Goal: Information Seeking & Learning: Learn about a topic

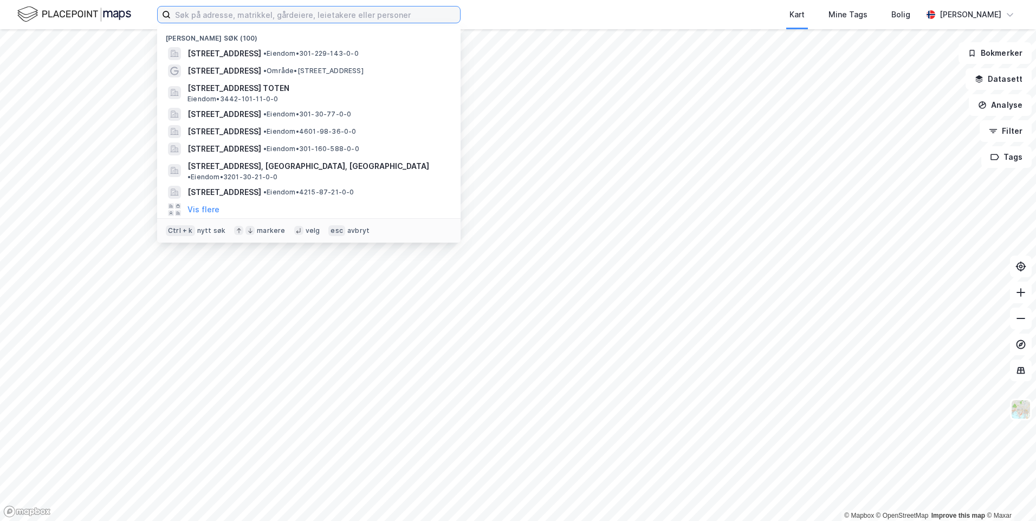
click at [407, 16] on input at bounding box center [315, 15] width 289 height 16
paste input "[STREET_ADDRESS]"
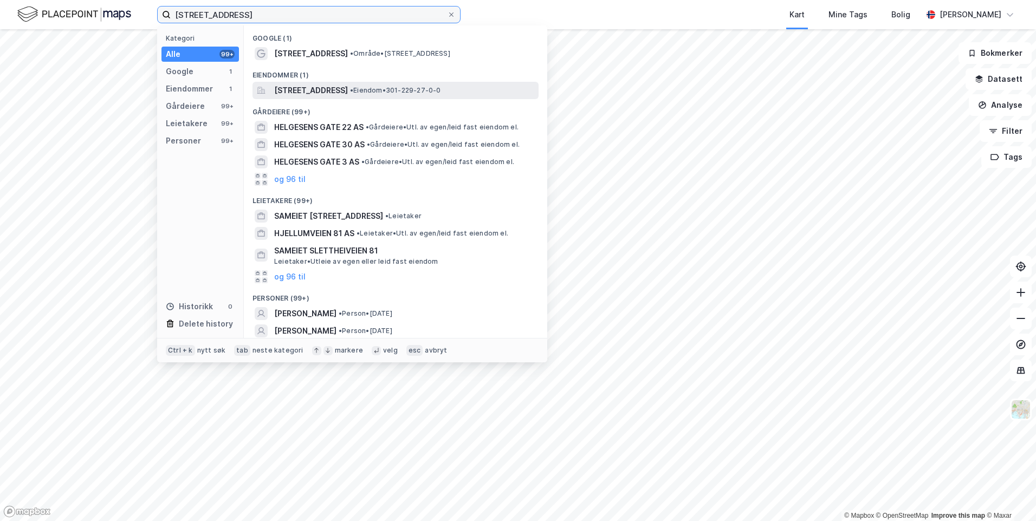
type input "[STREET_ADDRESS]"
click at [298, 97] on div "[STREET_ADDRESS] • Eiendom • 301-229-27-0-0" at bounding box center [395, 90] width 286 height 17
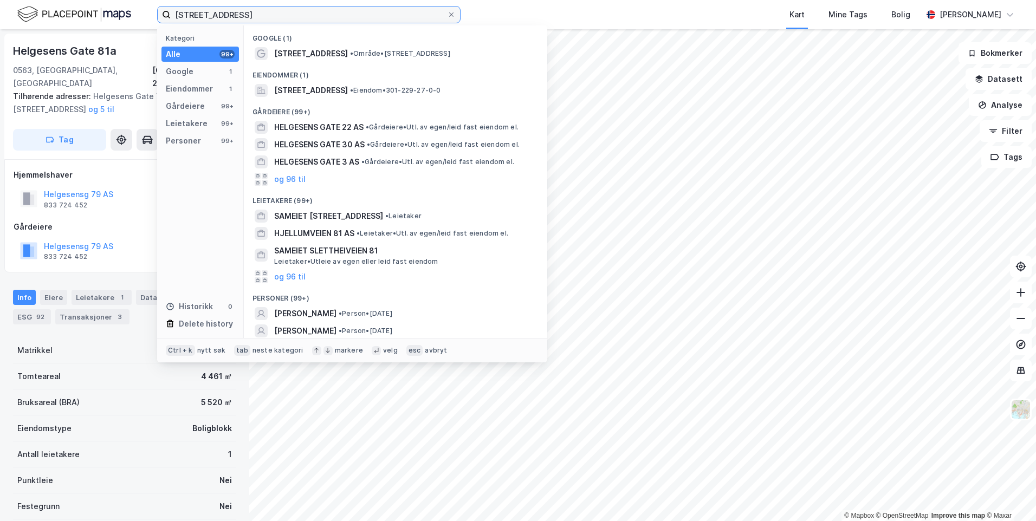
click at [326, 21] on input "[STREET_ADDRESS]" at bounding box center [309, 15] width 276 height 16
click at [348, 94] on span "[STREET_ADDRESS]" at bounding box center [311, 90] width 74 height 13
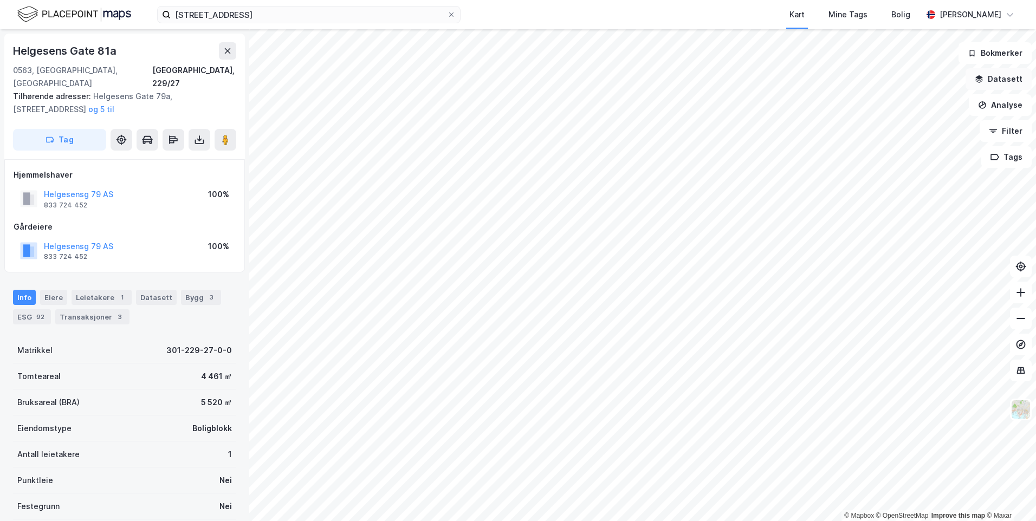
click at [1009, 83] on button "Datasett" at bounding box center [999, 79] width 66 height 22
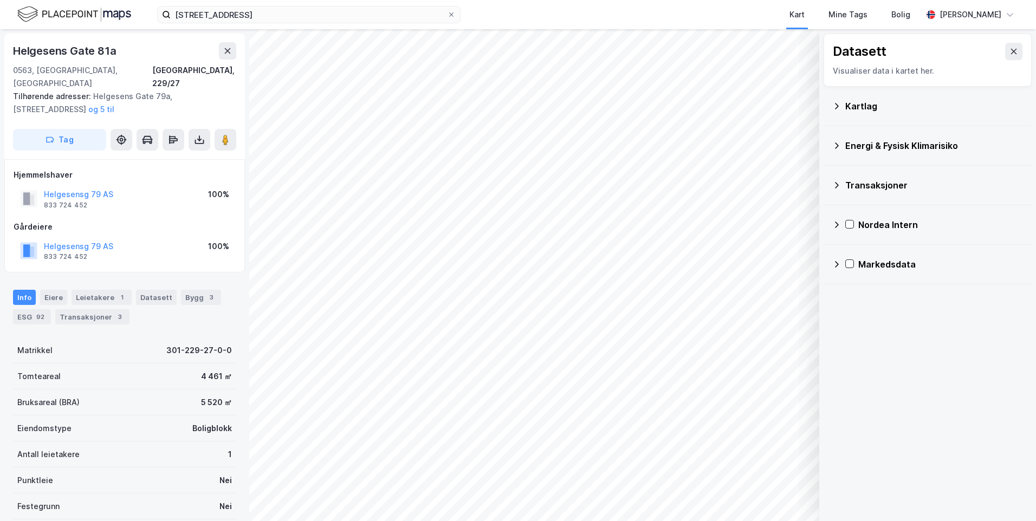
click at [850, 106] on div "Kartlag" at bounding box center [934, 106] width 178 height 13
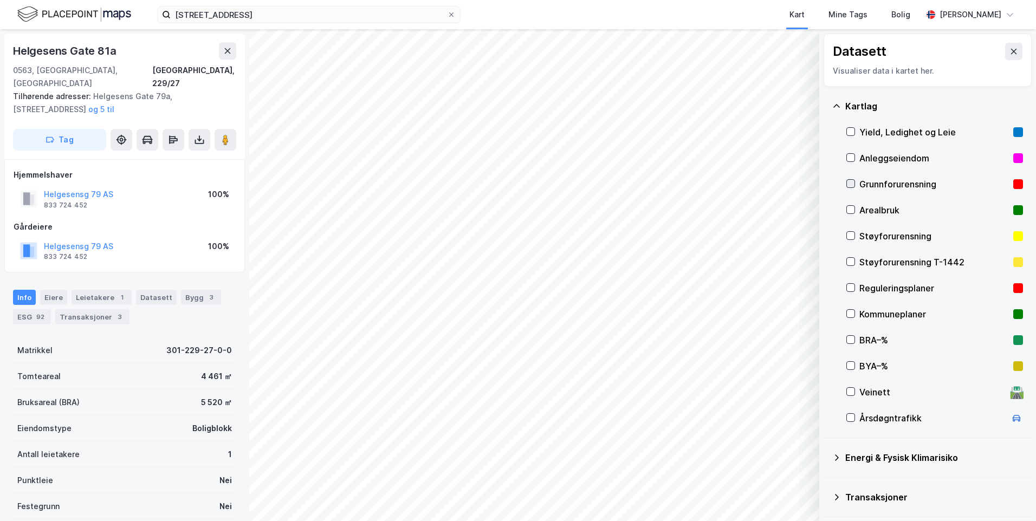
click at [847, 183] on icon at bounding box center [851, 184] width 8 height 8
click at [838, 108] on icon at bounding box center [836, 106] width 9 height 9
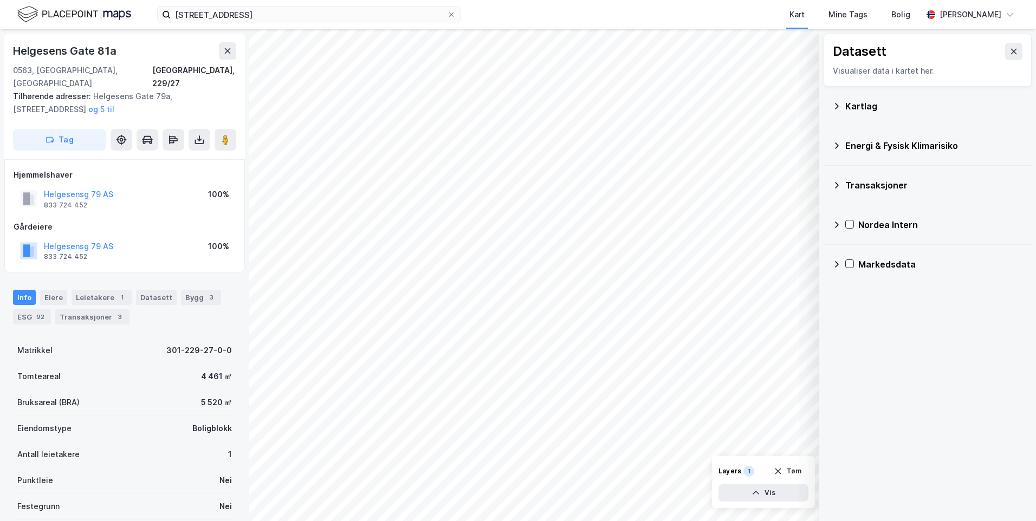
click at [834, 146] on icon at bounding box center [836, 145] width 9 height 9
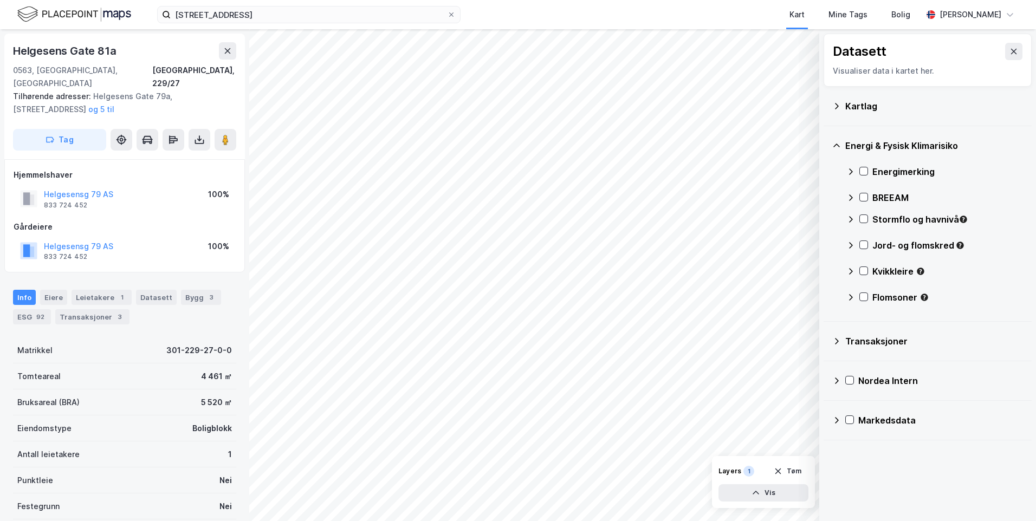
click at [849, 169] on icon at bounding box center [850, 171] width 9 height 9
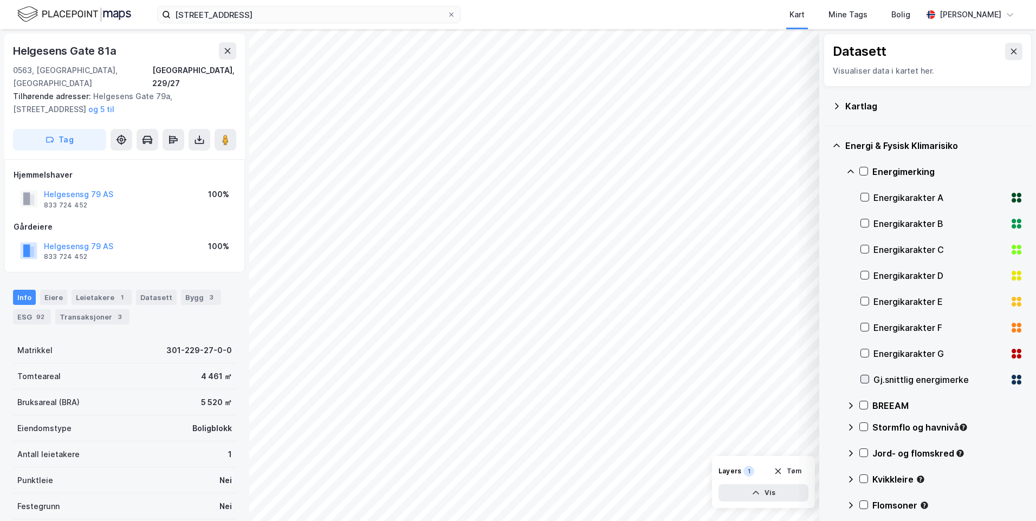
click at [864, 380] on icon at bounding box center [865, 379] width 8 height 8
click at [850, 171] on icon at bounding box center [850, 172] width 7 height 4
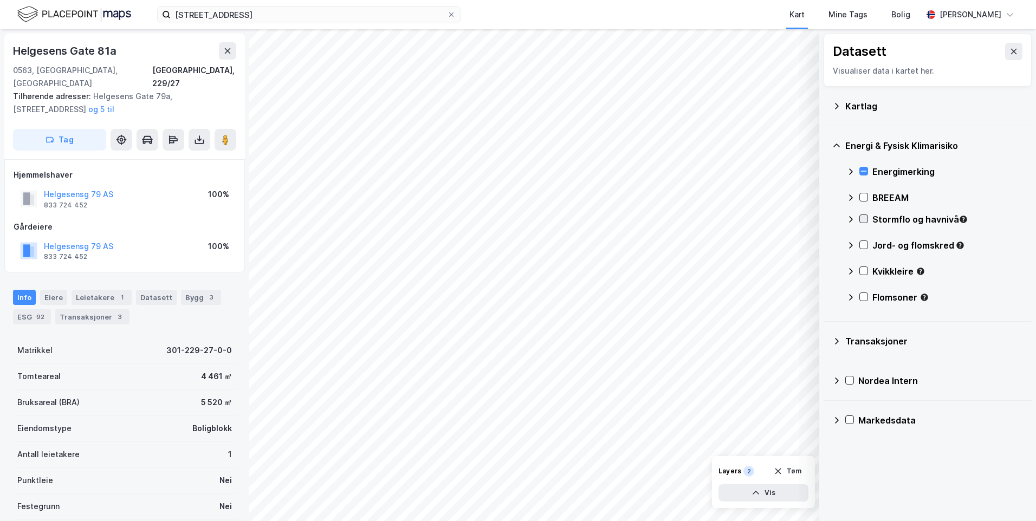
click at [861, 219] on icon at bounding box center [864, 219] width 8 height 8
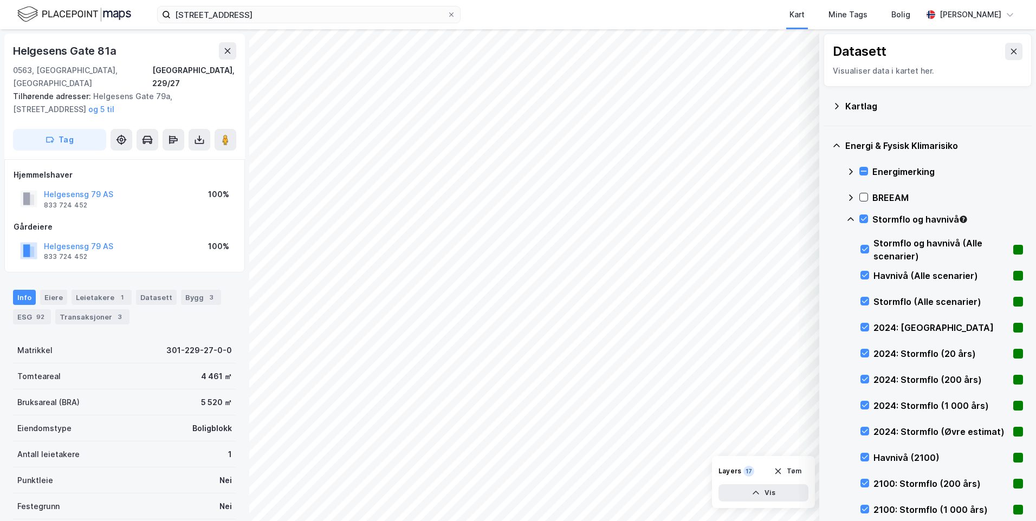
click at [850, 217] on icon at bounding box center [850, 219] width 9 height 9
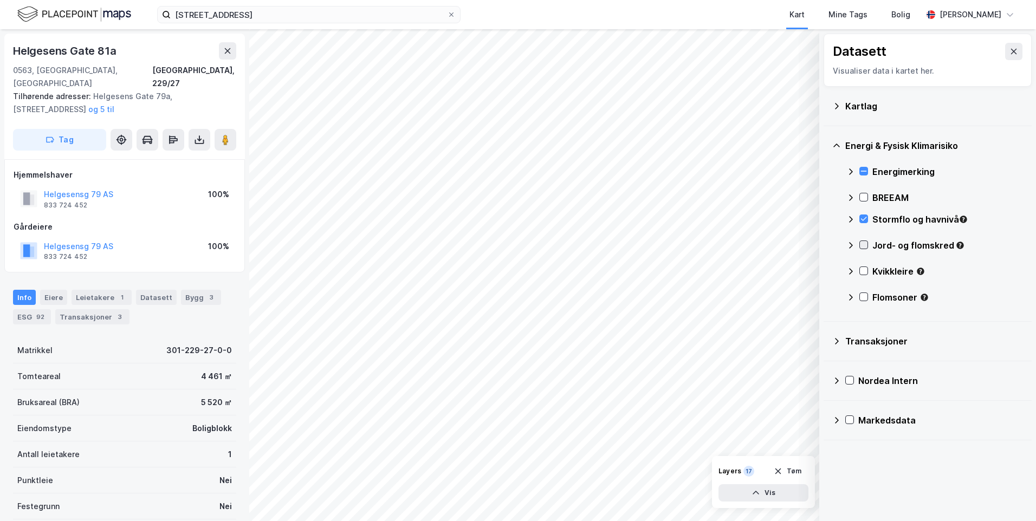
click at [863, 244] on icon at bounding box center [864, 245] width 8 height 8
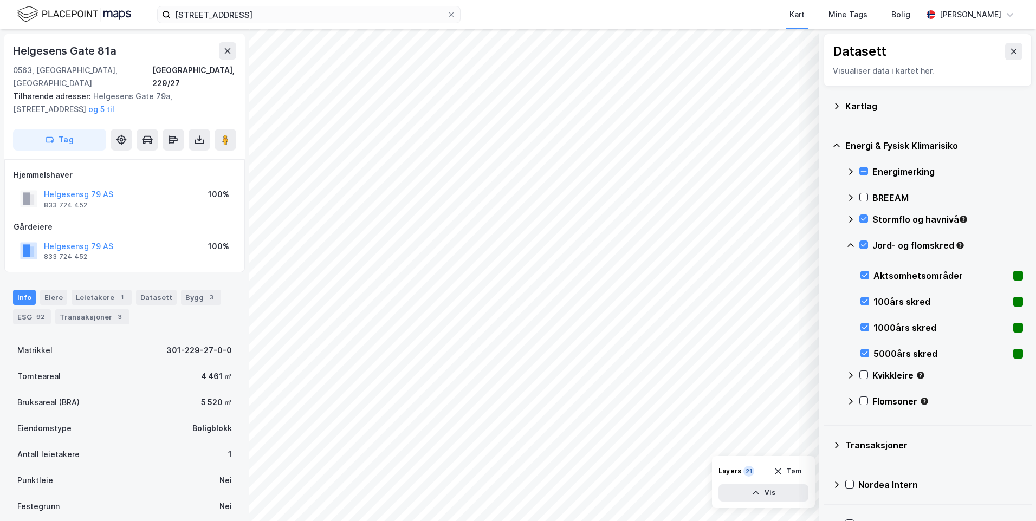
click at [851, 243] on icon at bounding box center [850, 245] width 9 height 9
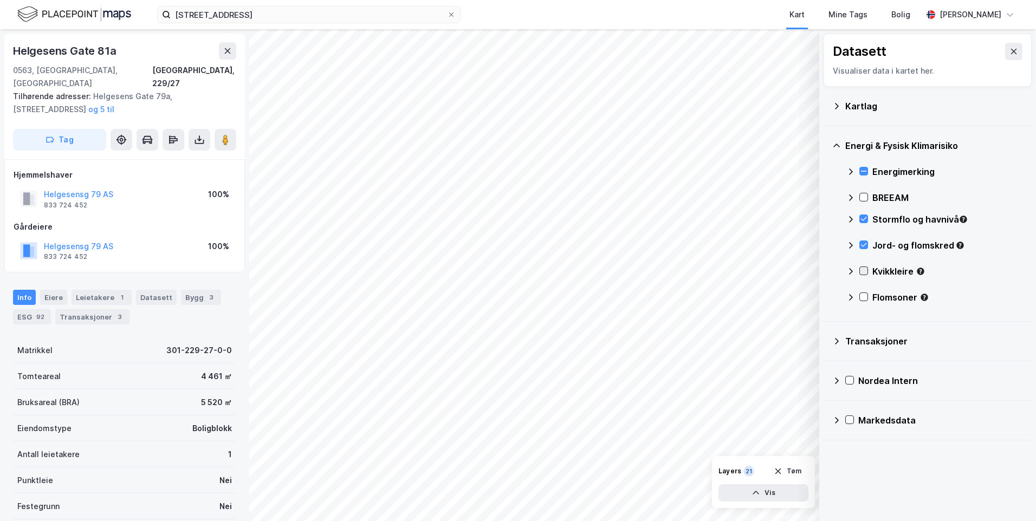
click at [861, 272] on icon at bounding box center [864, 271] width 8 height 8
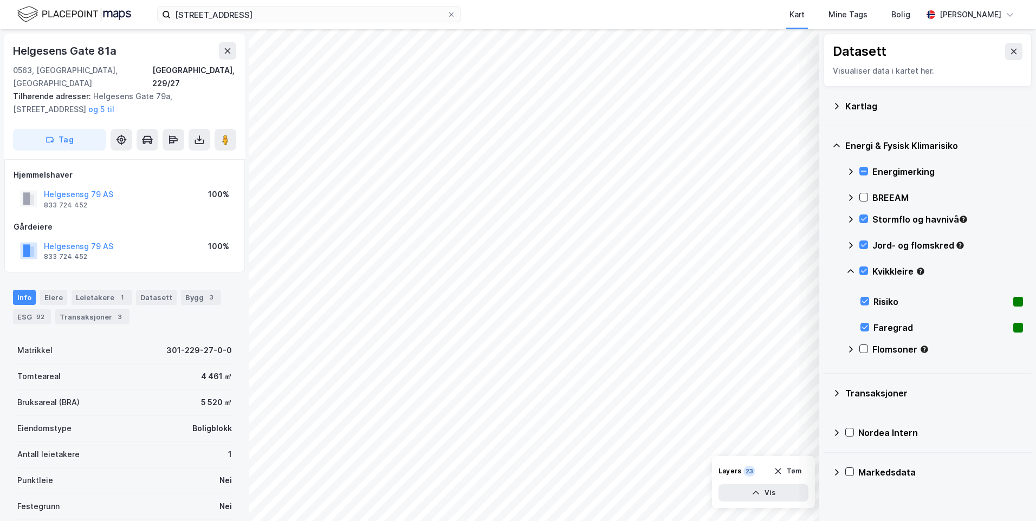
click at [849, 271] on icon at bounding box center [850, 271] width 7 height 4
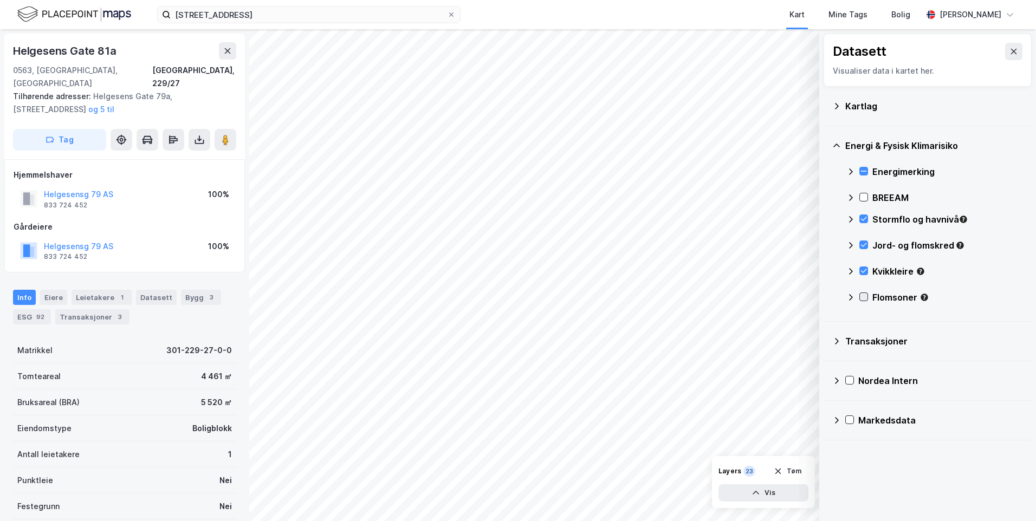
click at [860, 297] on icon at bounding box center [864, 297] width 8 height 8
